Goal: Communication & Community: Answer question/provide support

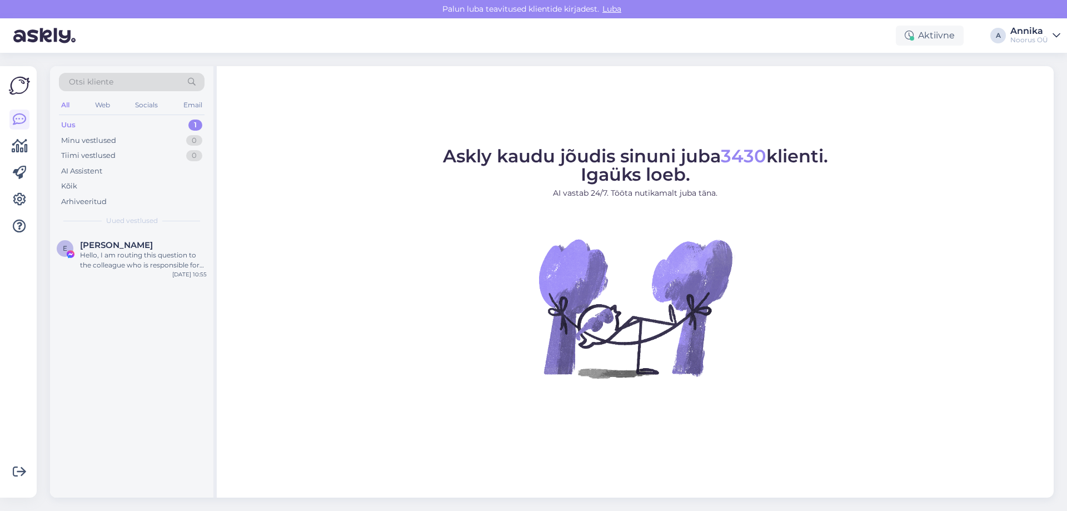
click at [116, 254] on div "Hello, I am routing this question to the colleague who is responsible for this …" at bounding box center [143, 260] width 127 height 20
click at [158, 269] on div "Hello, I am routing this question to the colleague who is responsible for this …" at bounding box center [143, 260] width 127 height 20
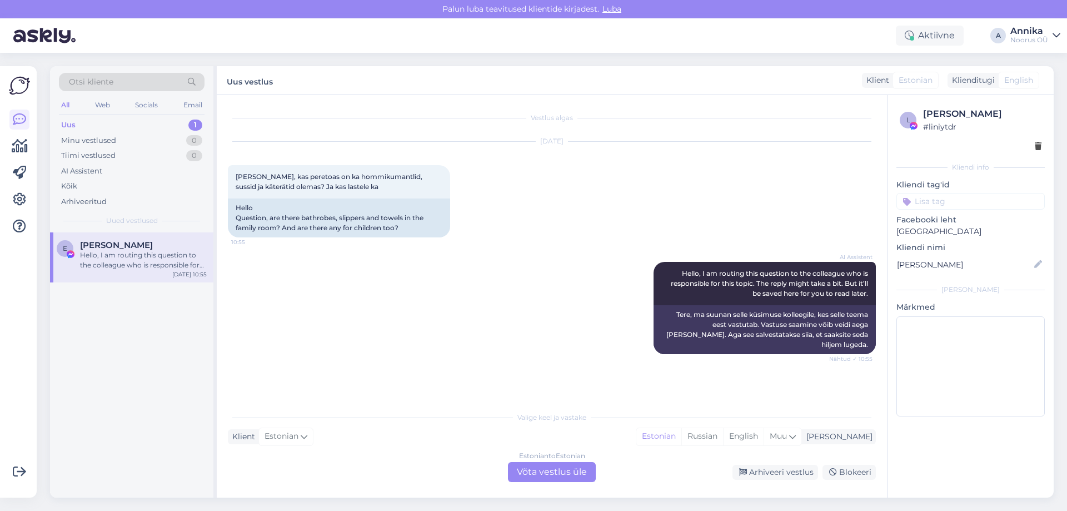
click at [544, 470] on div "Estonian to Estonian Võta vestlus üle" at bounding box center [552, 472] width 88 height 20
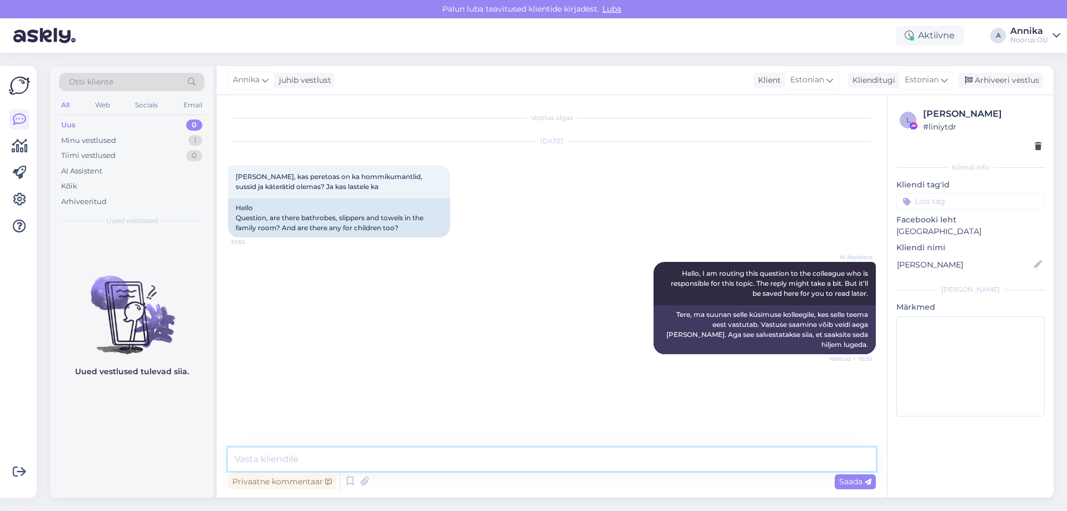
click at [432, 466] on textarea at bounding box center [552, 458] width 648 height 23
type textarea "Tere! Jah, toas on kõik olemas."
click at [319, 463] on textarea at bounding box center [552, 458] width 648 height 23
type textarea "Sussid"
click at [343, 315] on div "AI Assistent Hello, I am routing this question to the colleague who is responsi…" at bounding box center [552, 307] width 648 height 117
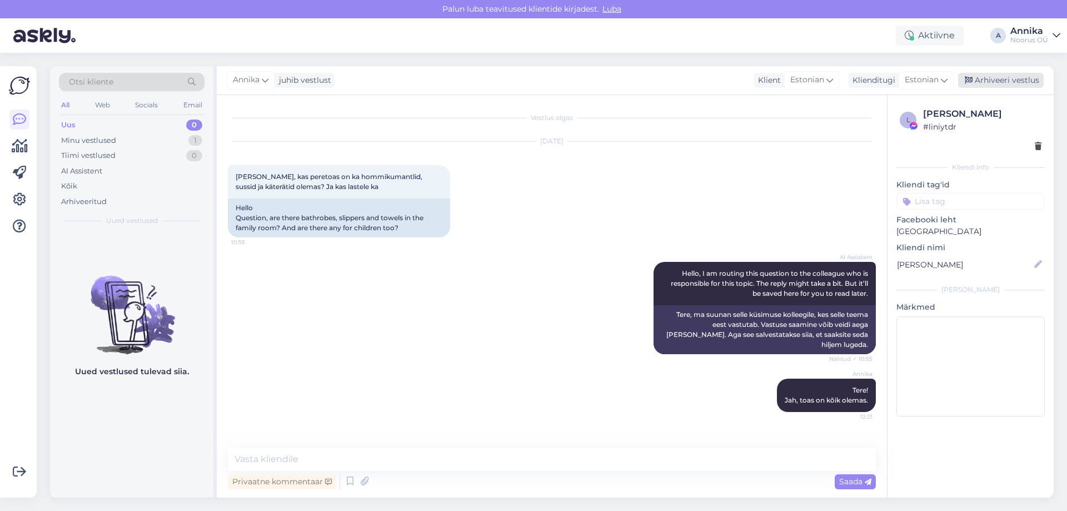
click at [988, 73] on div "Arhiveeri vestlus" at bounding box center [1001, 80] width 86 height 15
